Goal: Information Seeking & Learning: Learn about a topic

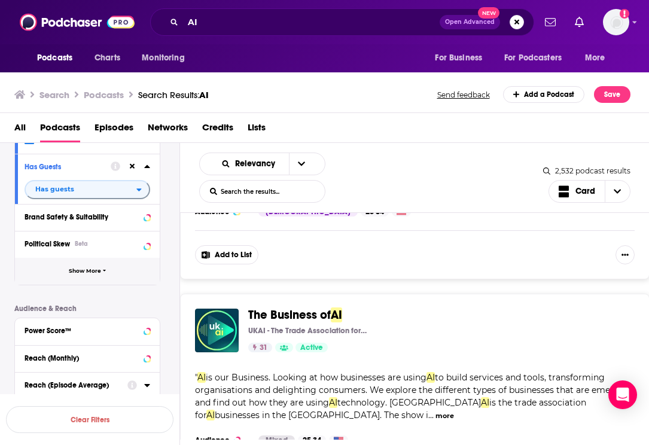
scroll to position [29123, 0]
click at [233, 308] on img "The Business of AI" at bounding box center [217, 330] width 44 height 44
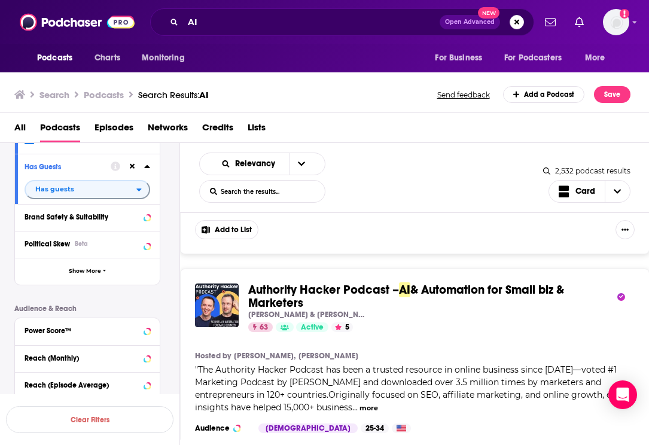
scroll to position [30068, 0]
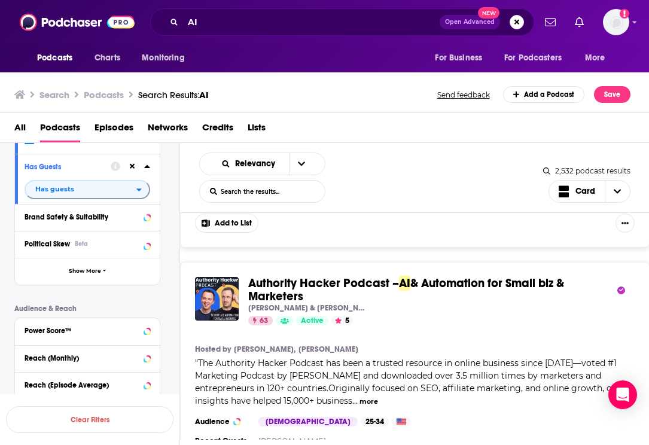
click at [217, 277] on img "Authority Hacker Podcast – AI & Automation for Small biz & Marketers" at bounding box center [217, 299] width 44 height 44
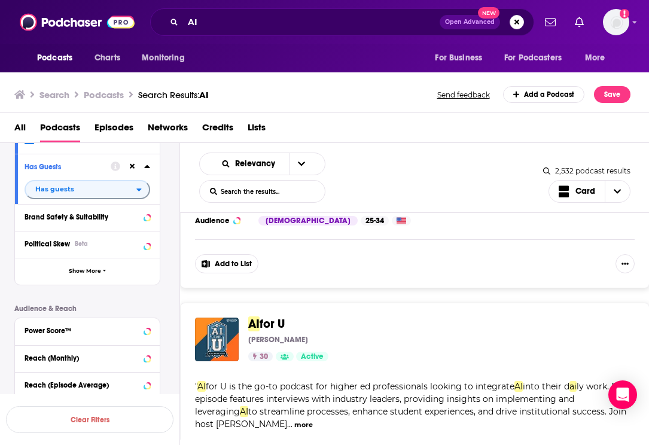
scroll to position [30977, 0]
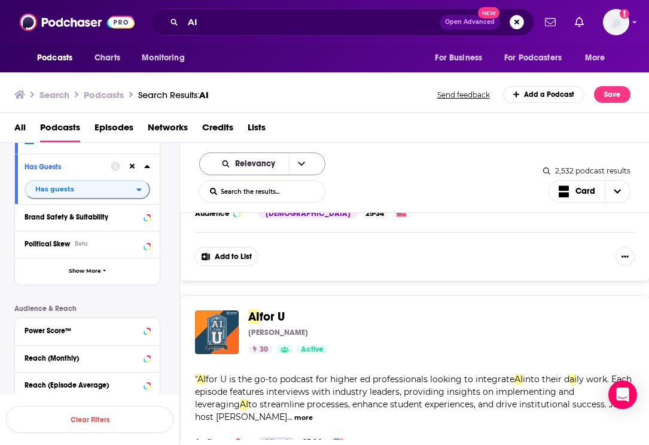
click at [287, 153] on div "Relevancy" at bounding box center [262, 164] width 126 height 23
click at [289, 159] on button "open menu" at bounding box center [301, 164] width 25 height 22
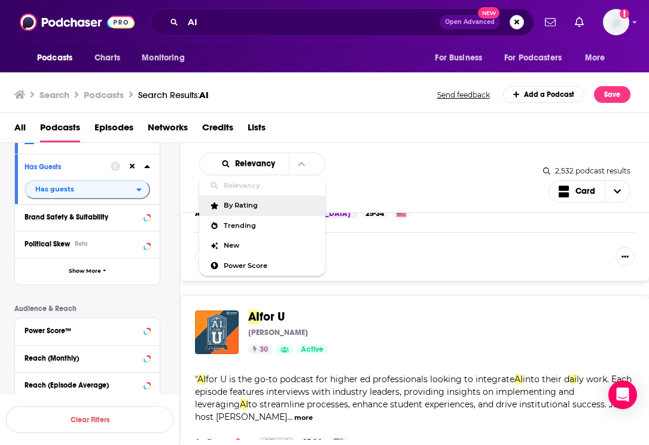
click at [266, 208] on span "By Rating" at bounding box center [270, 205] width 92 height 7
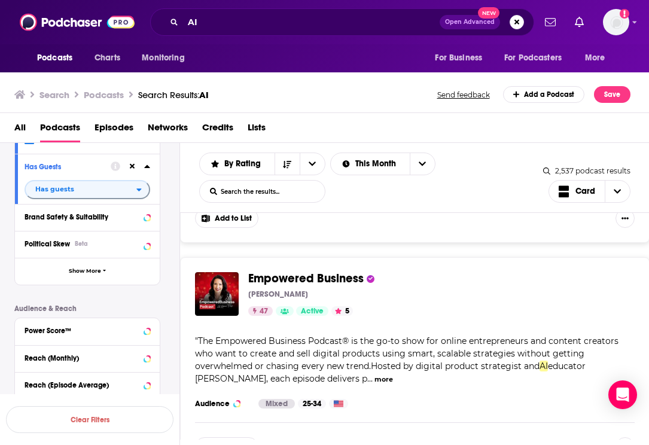
scroll to position [487, 0]
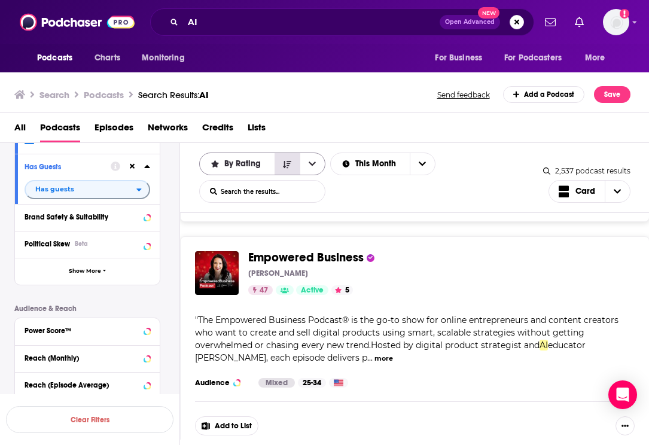
click at [293, 161] on button "Sort Direction" at bounding box center [287, 164] width 25 height 22
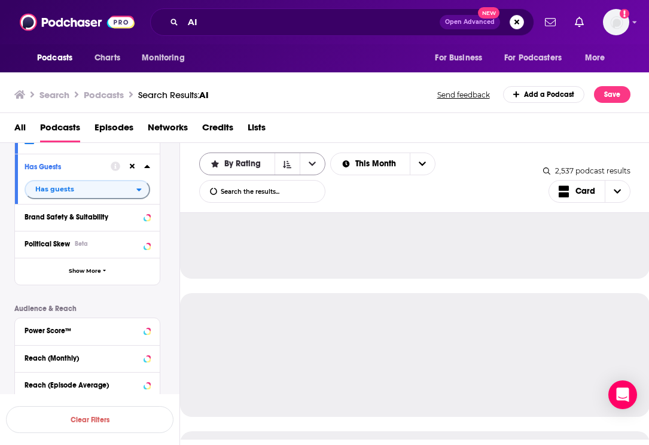
click at [312, 164] on icon "open menu" at bounding box center [312, 164] width 7 height 8
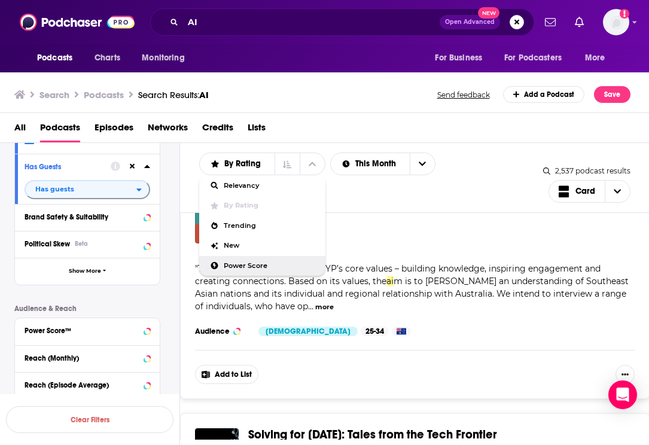
click at [267, 264] on span "Power Score" at bounding box center [270, 266] width 92 height 7
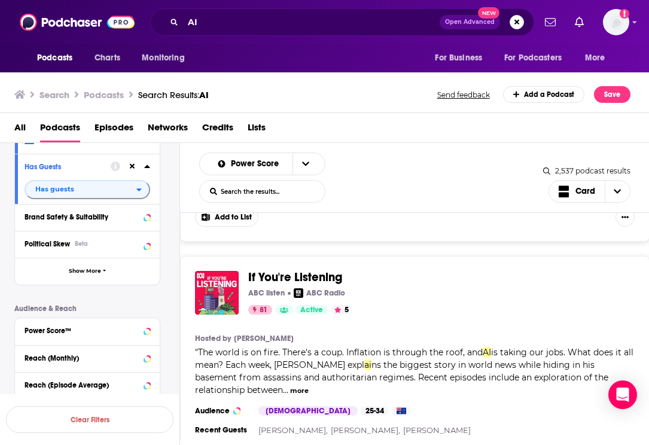
scroll to position [1942, 0]
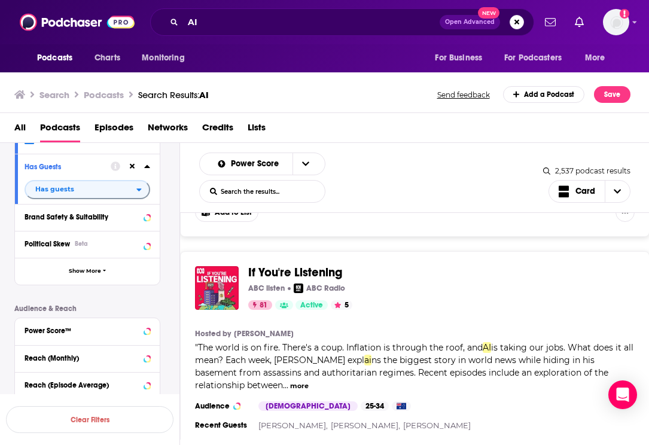
click at [212, 301] on img "If You're Listening" at bounding box center [217, 288] width 44 height 44
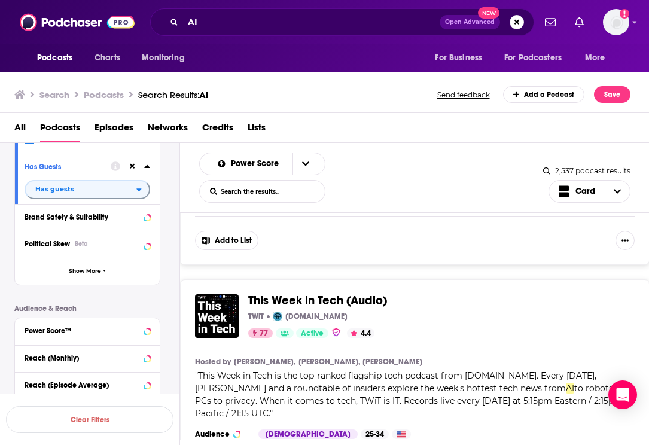
scroll to position [2417, 0]
click at [218, 316] on img "This Week in Tech (Audio)" at bounding box center [217, 317] width 44 height 44
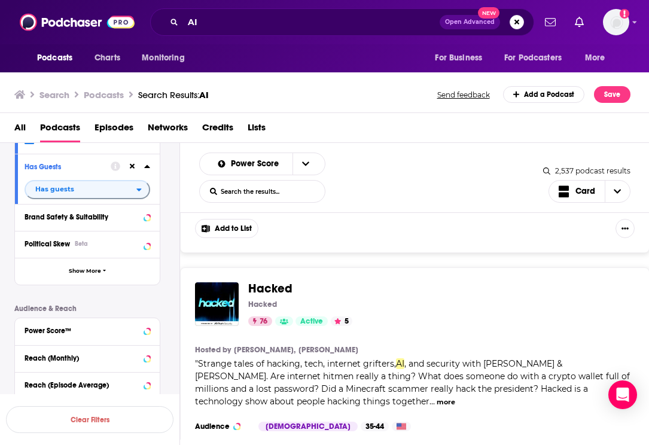
scroll to position [2940, 0]
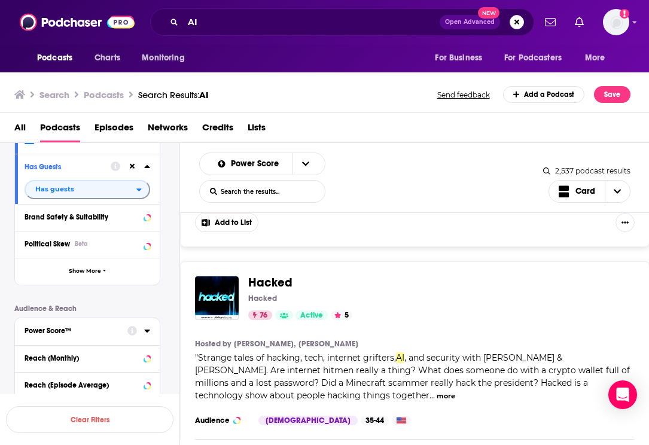
click at [202, 278] on img "Hacked" at bounding box center [217, 298] width 44 height 44
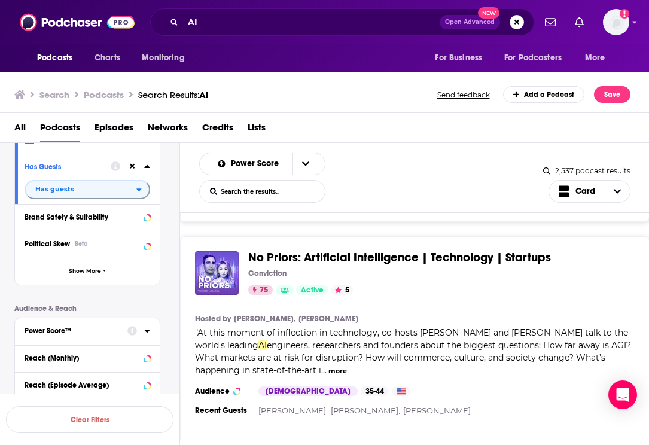
scroll to position [3457, 0]
click at [218, 252] on img "No Priors: Artificial Intelligence | Technology | Startups" at bounding box center [217, 274] width 44 height 44
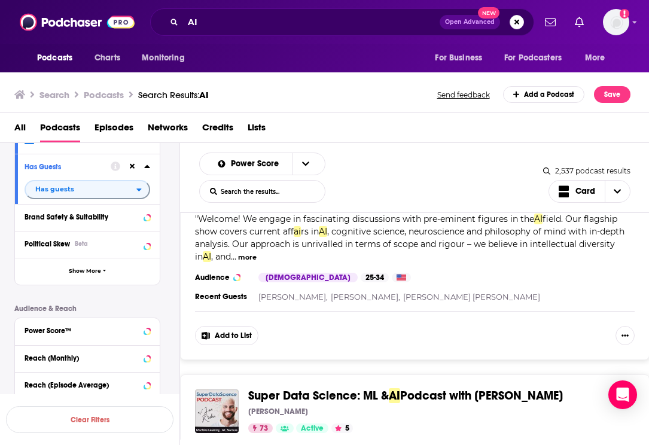
scroll to position [4592, 0]
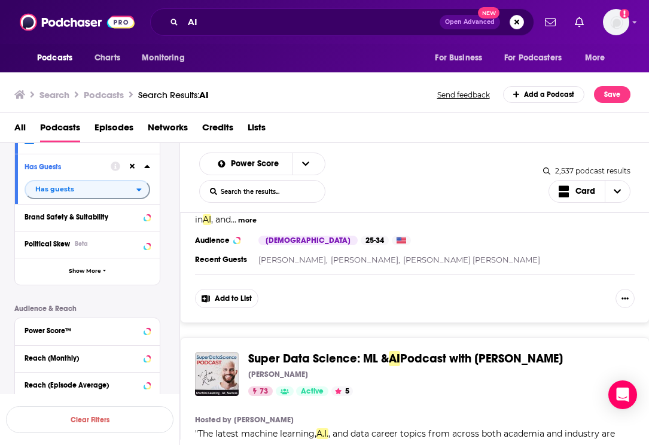
click at [226, 354] on img "Super Data Science: ML & AI Podcast with Jon Krohn" at bounding box center [217, 374] width 44 height 44
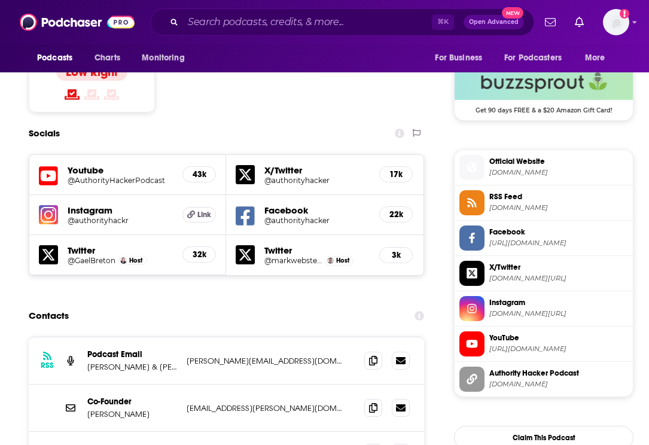
scroll to position [1016, 0]
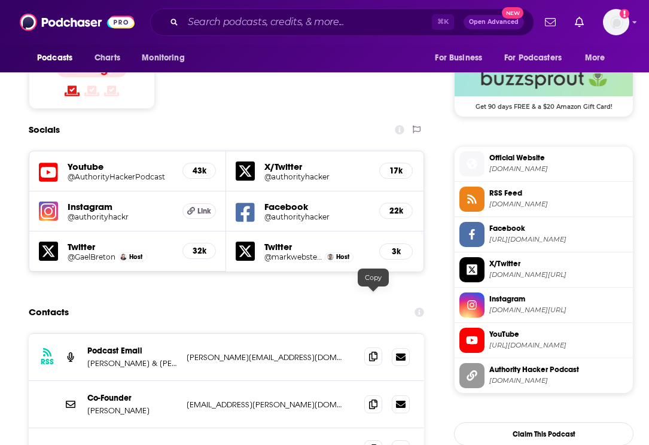
click at [376, 352] on icon at bounding box center [373, 357] width 8 height 10
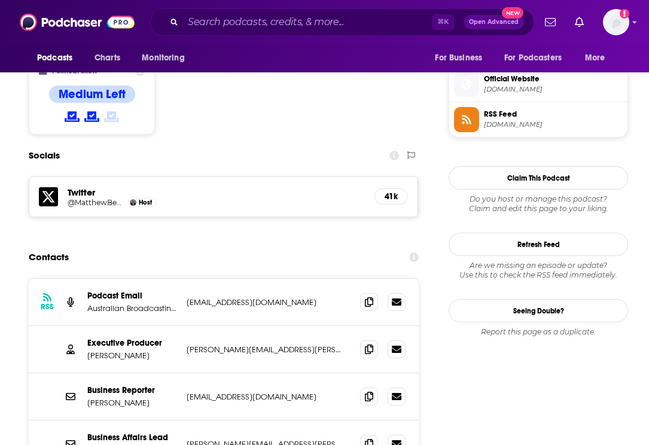
scroll to position [948, 0]
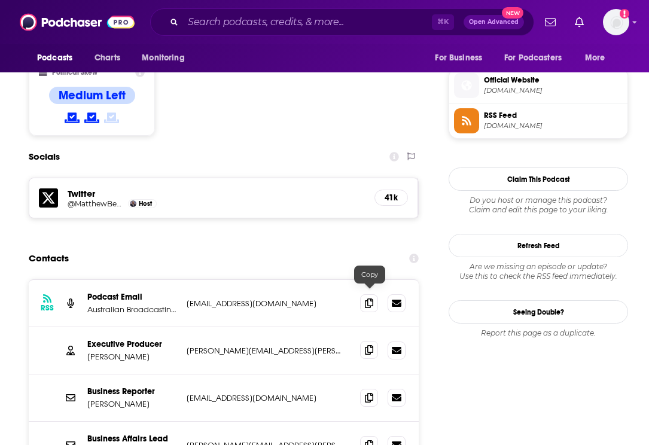
click at [366, 345] on icon at bounding box center [369, 350] width 8 height 10
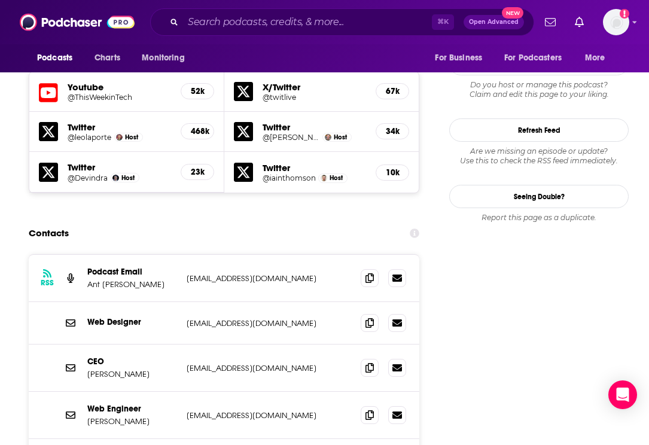
scroll to position [1131, 0]
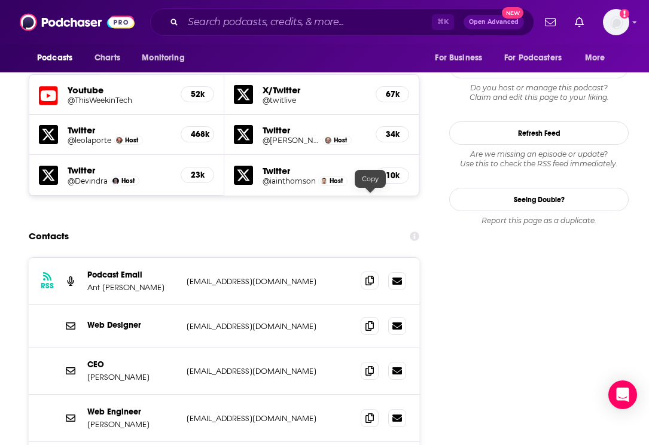
click at [374, 272] on span at bounding box center [370, 281] width 18 height 18
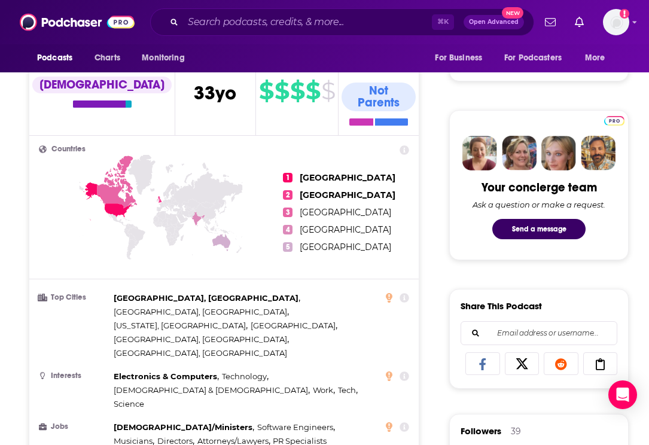
scroll to position [0, 0]
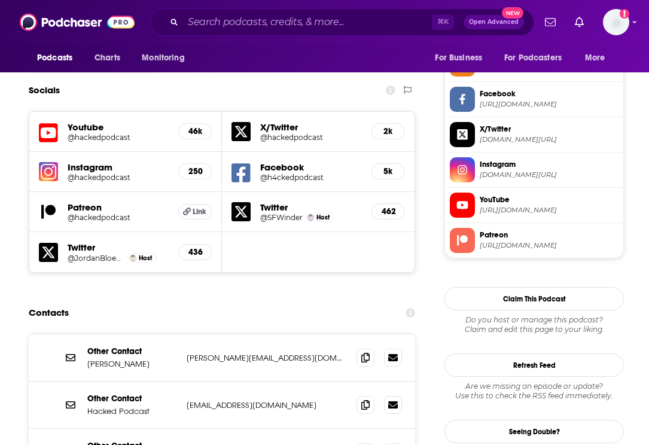
scroll to position [1009, 0]
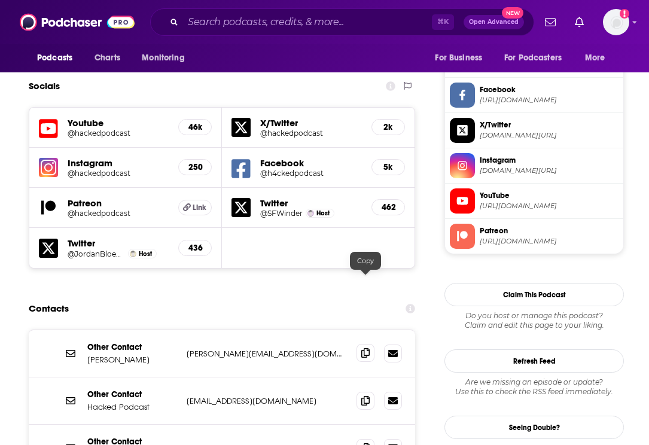
click at [365, 348] on icon at bounding box center [365, 353] width 8 height 10
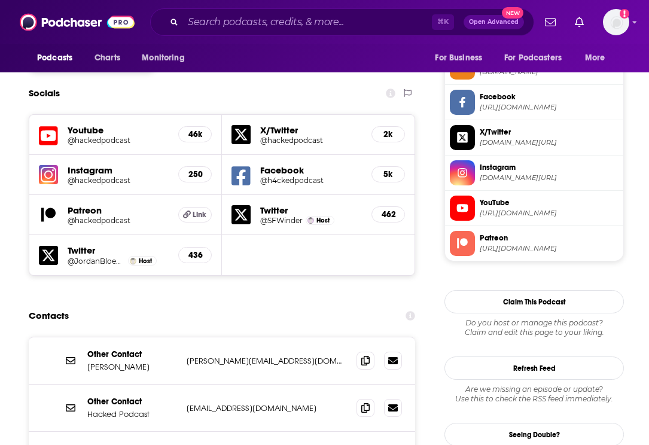
scroll to position [1002, 0]
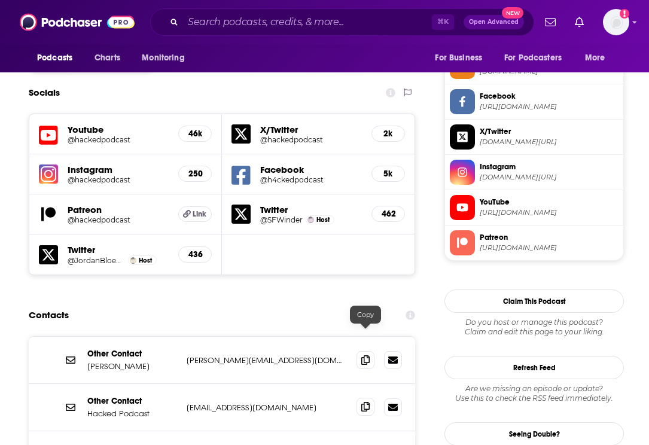
click at [368, 402] on icon at bounding box center [365, 407] width 8 height 10
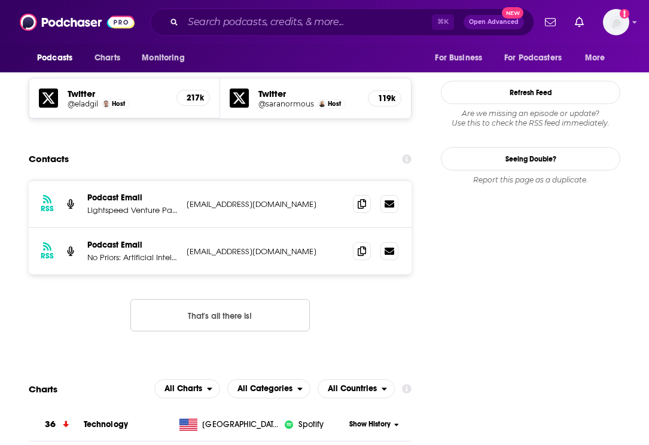
scroll to position [1079, 0]
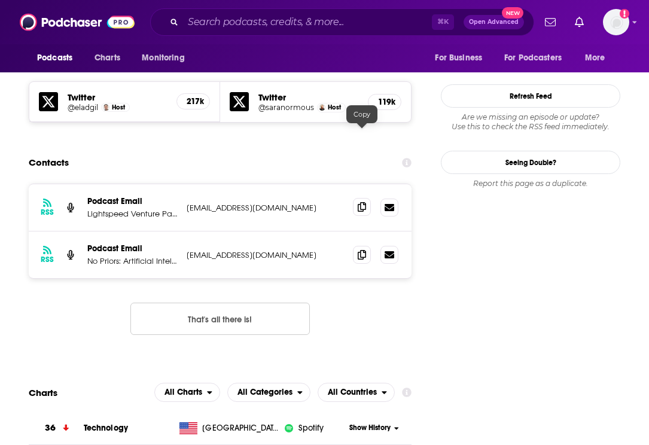
click at [361, 202] on icon at bounding box center [362, 207] width 8 height 10
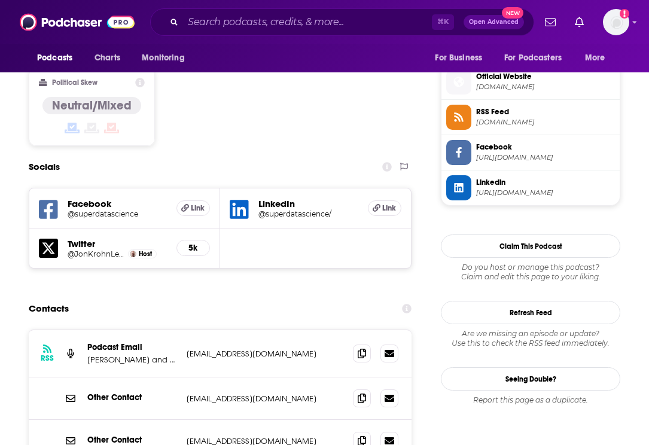
scroll to position [965, 0]
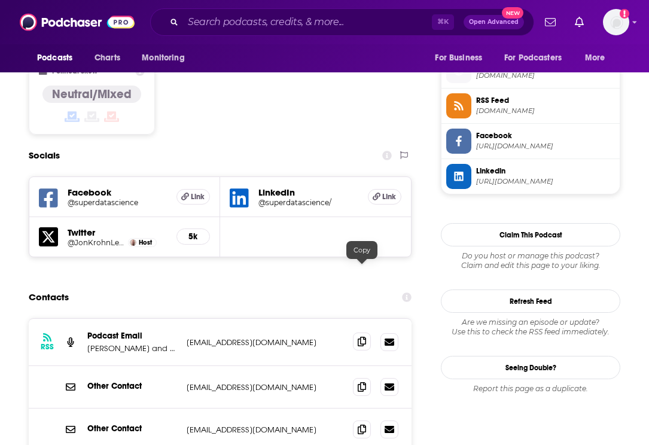
click at [364, 337] on icon at bounding box center [362, 342] width 8 height 10
